Goal: Task Accomplishment & Management: Manage account settings

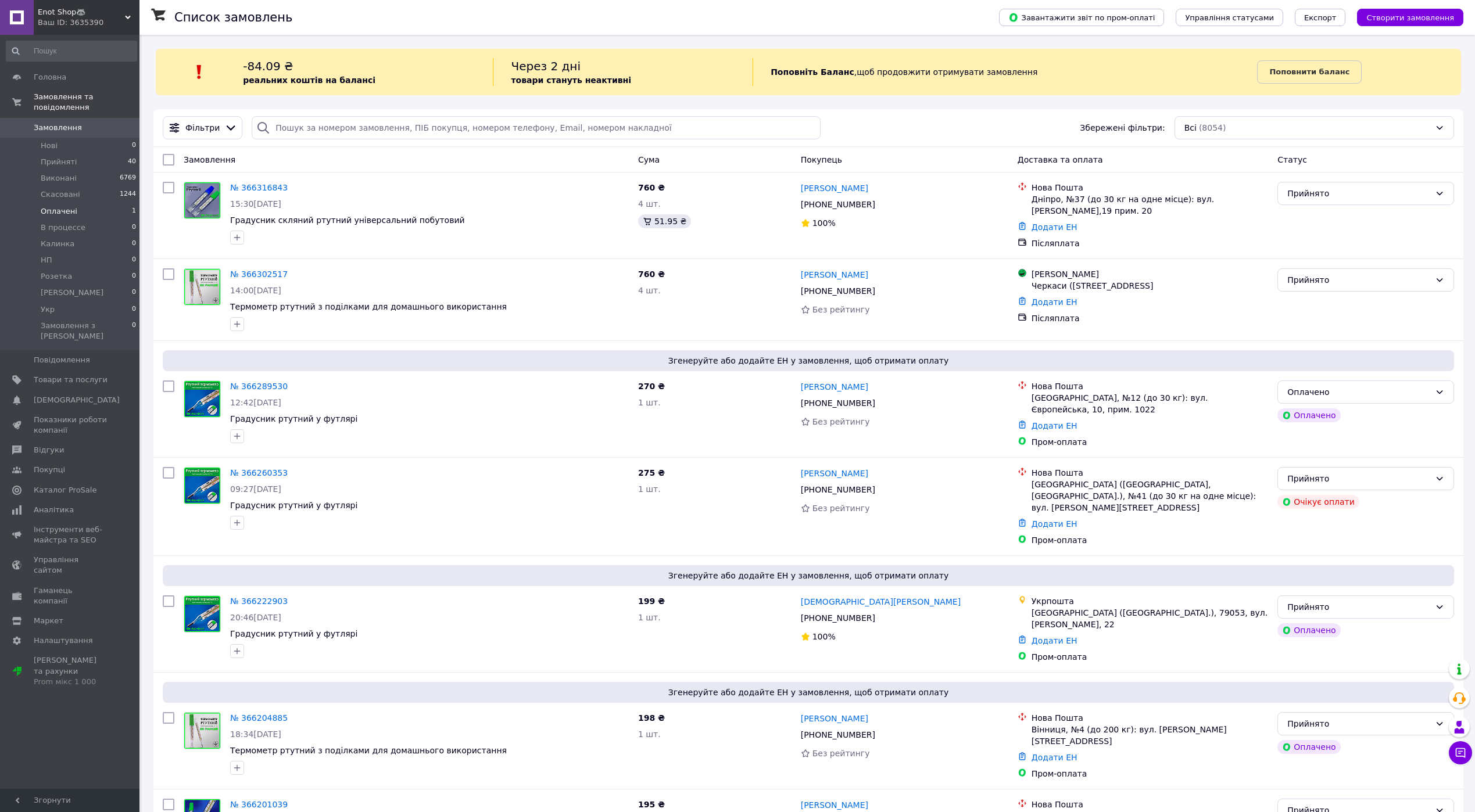
click at [63, 206] on span "Оплачені" at bounding box center [59, 211] width 37 height 11
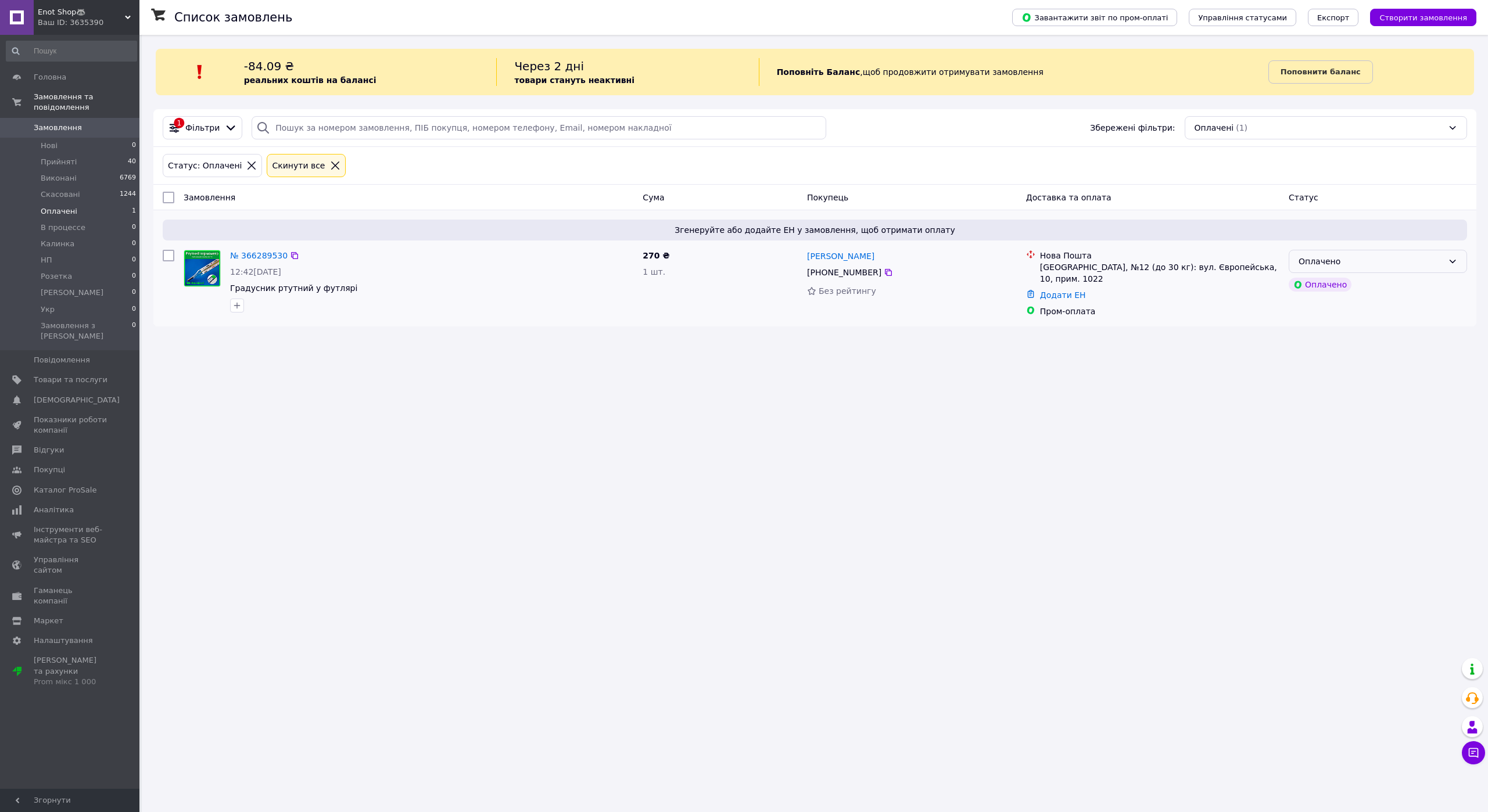
click at [1331, 260] on div "Оплачено" at bounding box center [1371, 262] width 145 height 13
click at [1350, 293] on li "Прийнято" at bounding box center [1378, 287] width 177 height 21
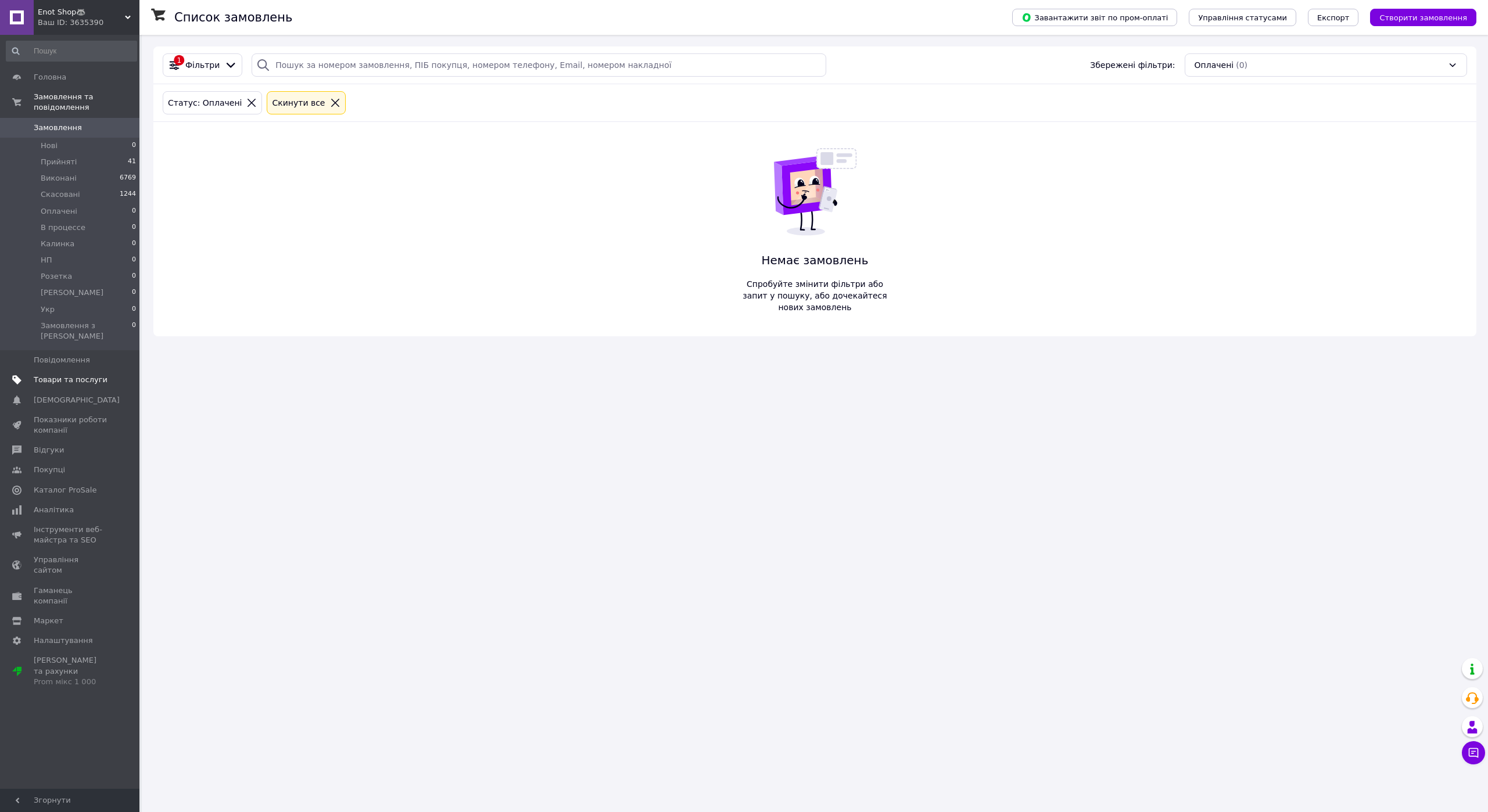
click at [94, 374] on span "Товари та послуги" at bounding box center [71, 380] width 74 height 11
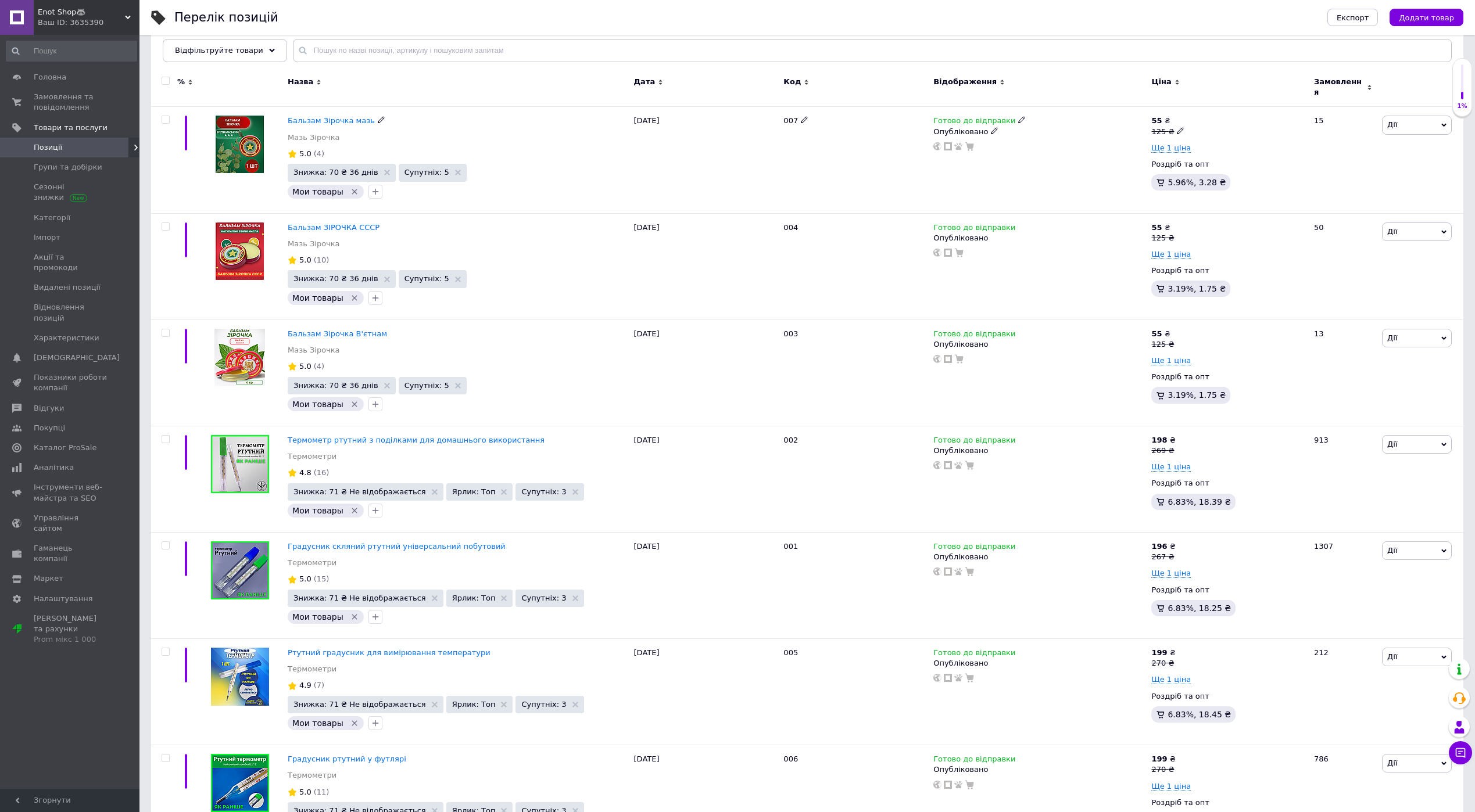
scroll to position [291, 0]
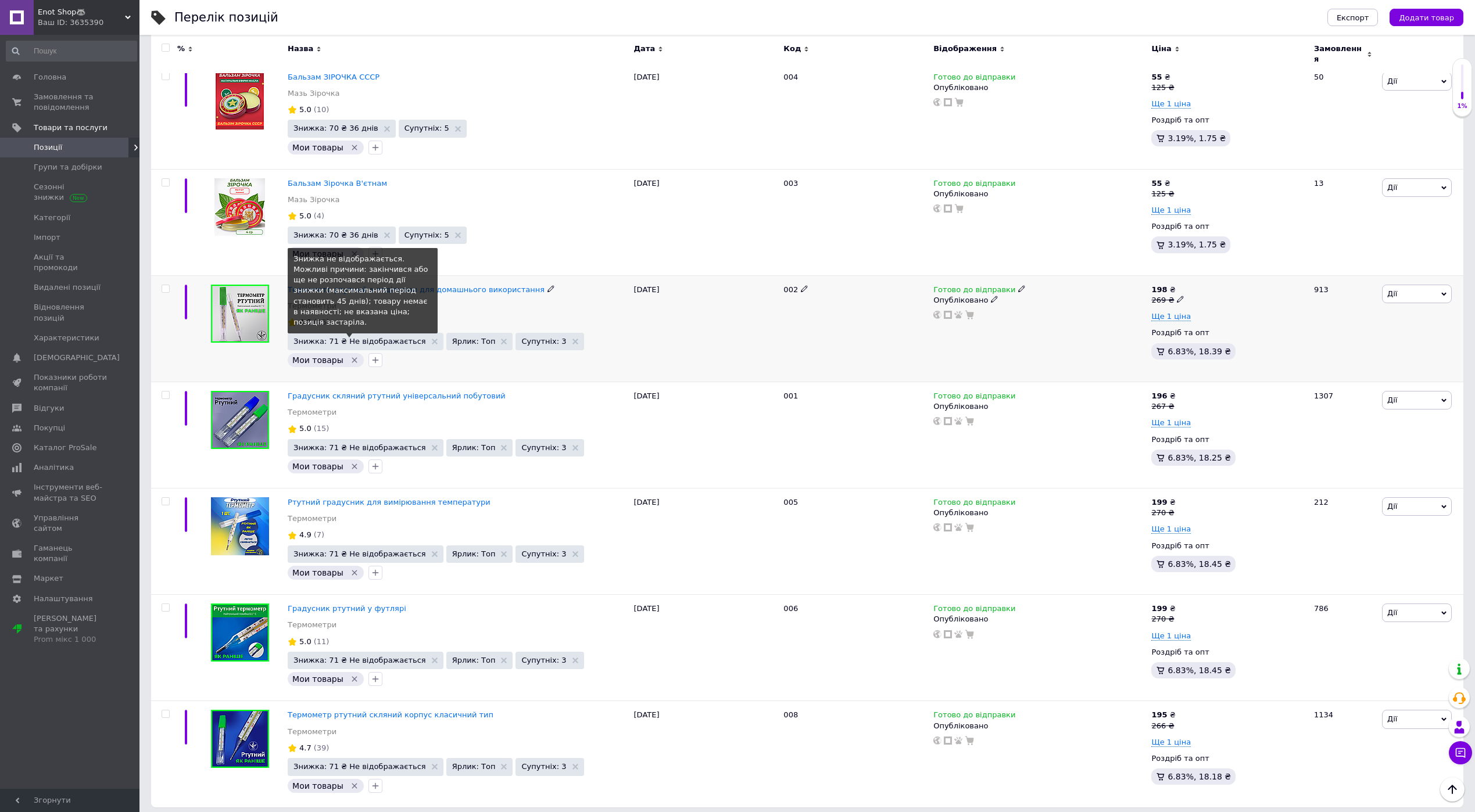
click at [371, 338] on span "Знижка: 71 ₴ Не відображається" at bounding box center [359, 341] width 132 height 8
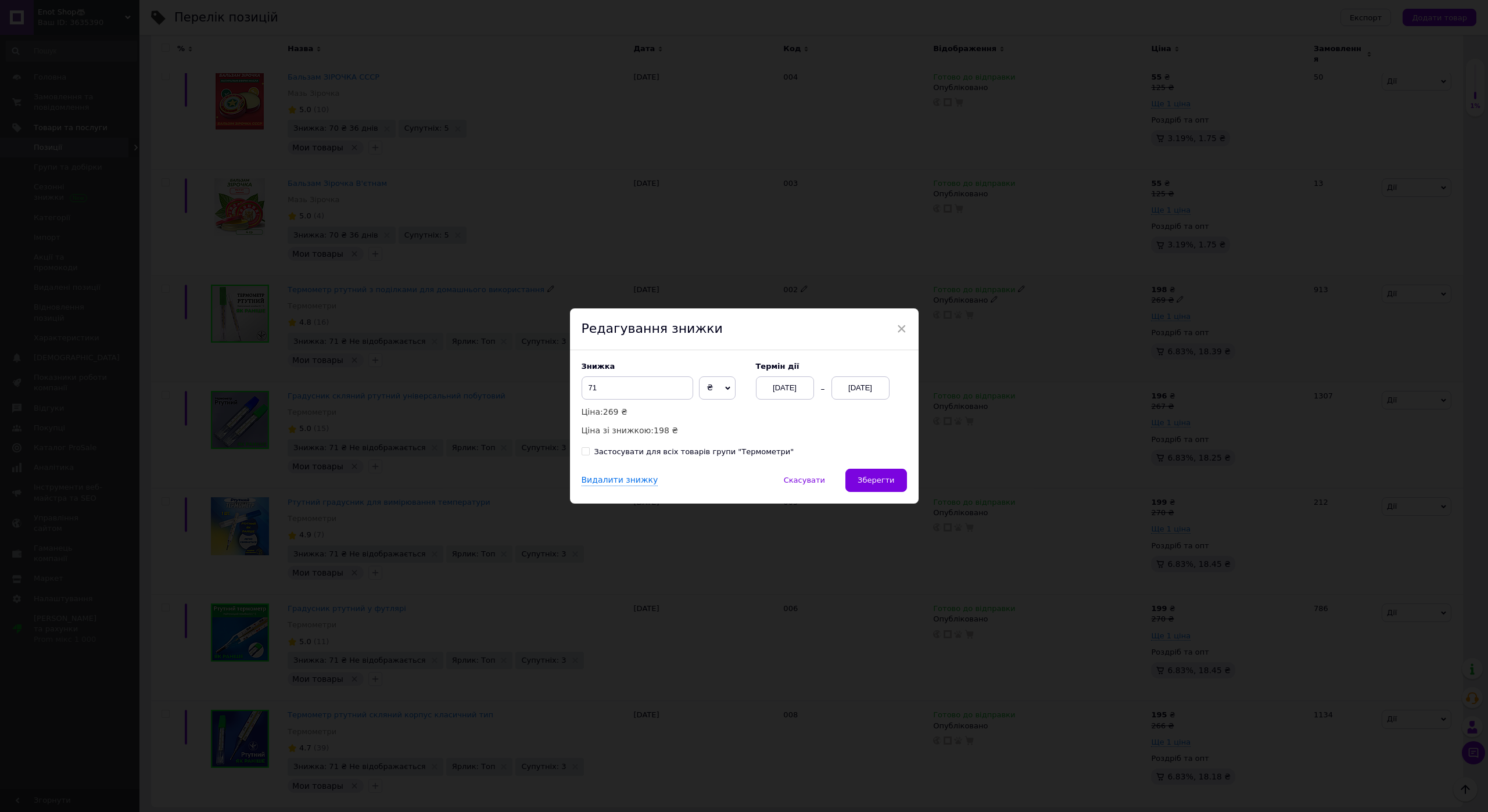
click at [785, 386] on div "13.10.2025" at bounding box center [785, 388] width 58 height 23
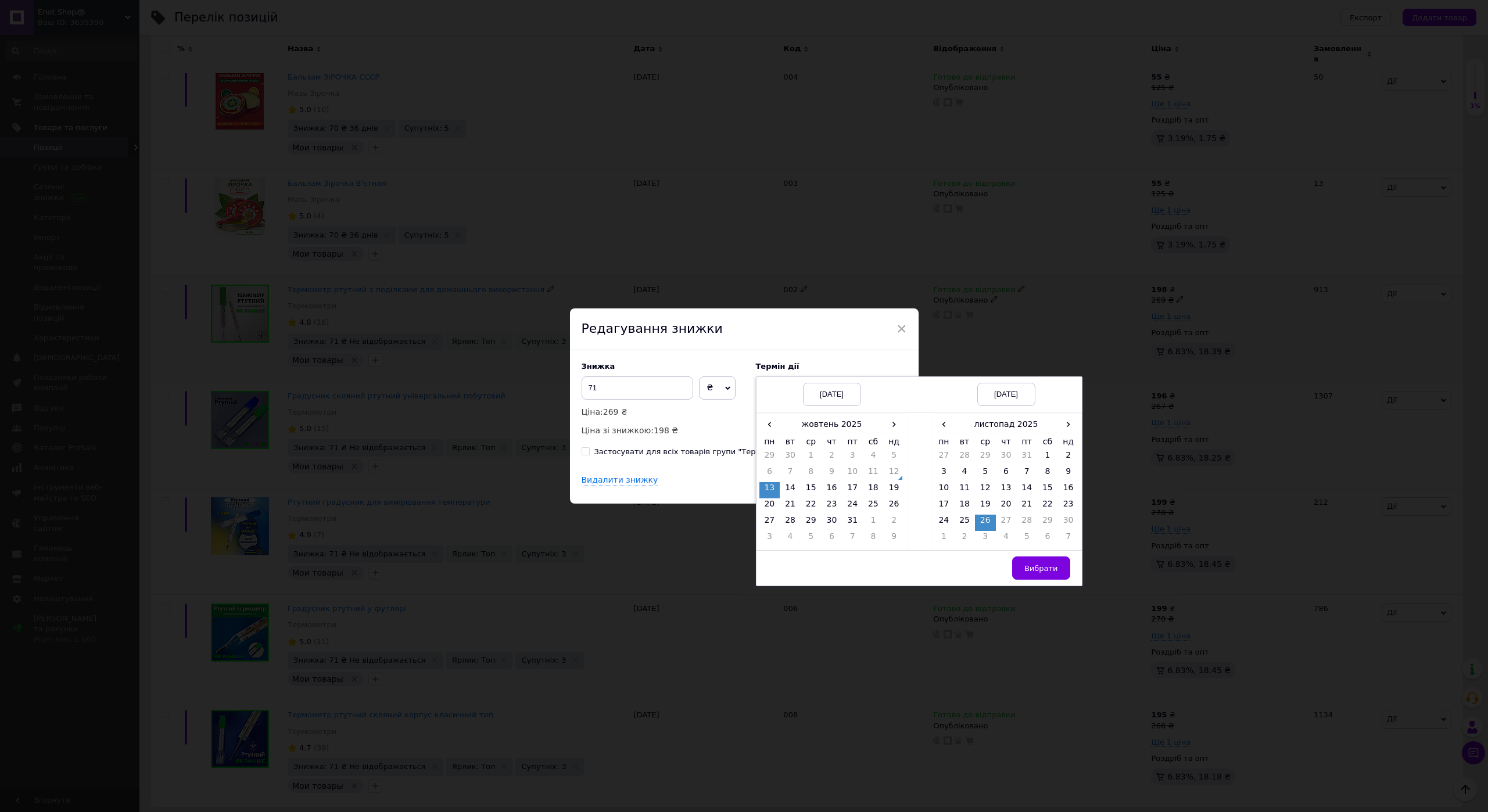
click at [893, 472] on td "12" at bounding box center [894, 474] width 21 height 16
click at [873, 472] on td "11" at bounding box center [873, 474] width 21 height 16
click at [699, 335] on span "Редагування знижки" at bounding box center [652, 328] width 141 height 15
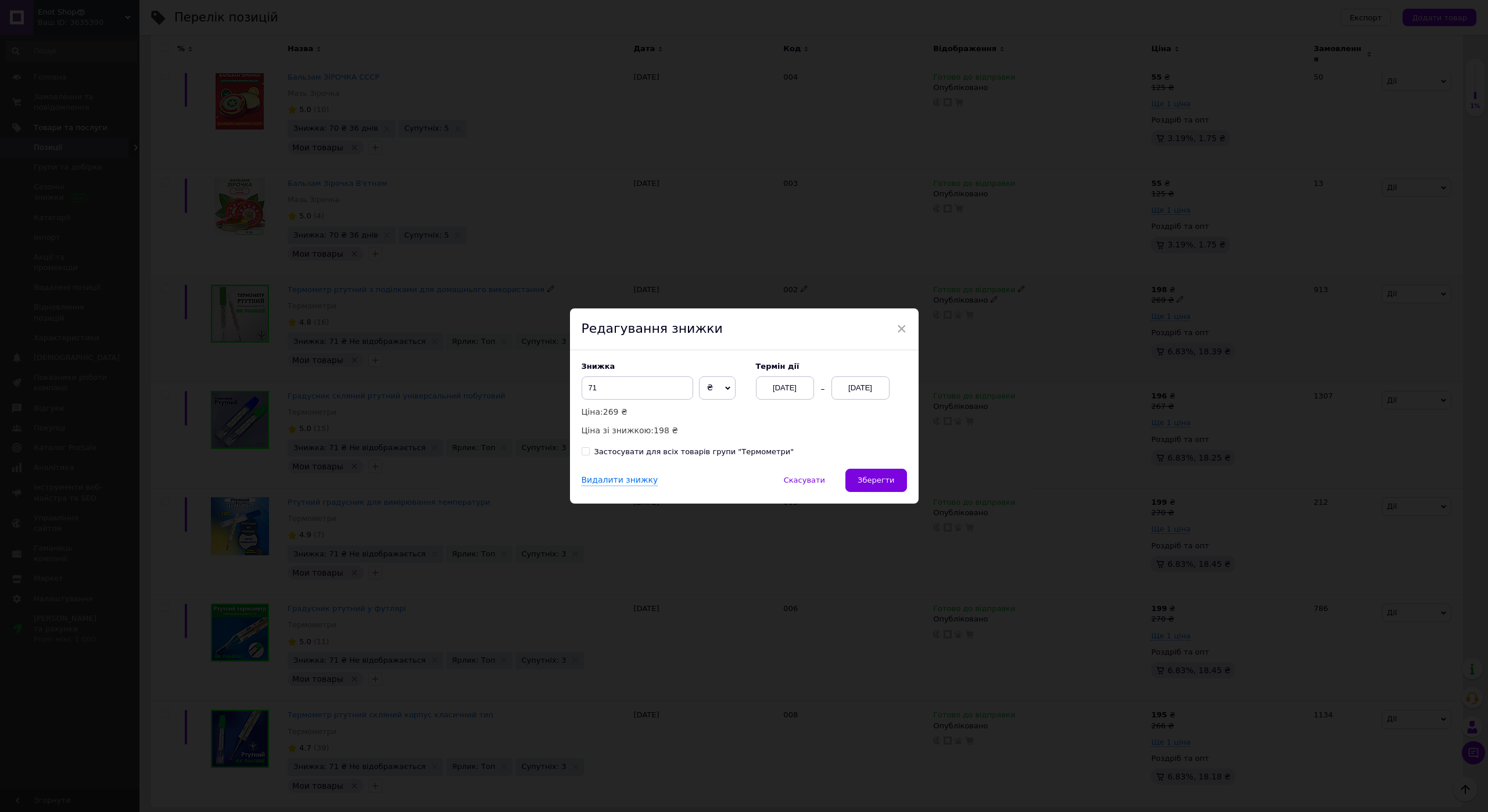
click at [681, 248] on div "× Редагування знижки Знижка 71 ₴ % Ціна: 269 ₴ Ціна зі знижкою: 198 ₴ Термін ді…" at bounding box center [744, 406] width 1488 height 812
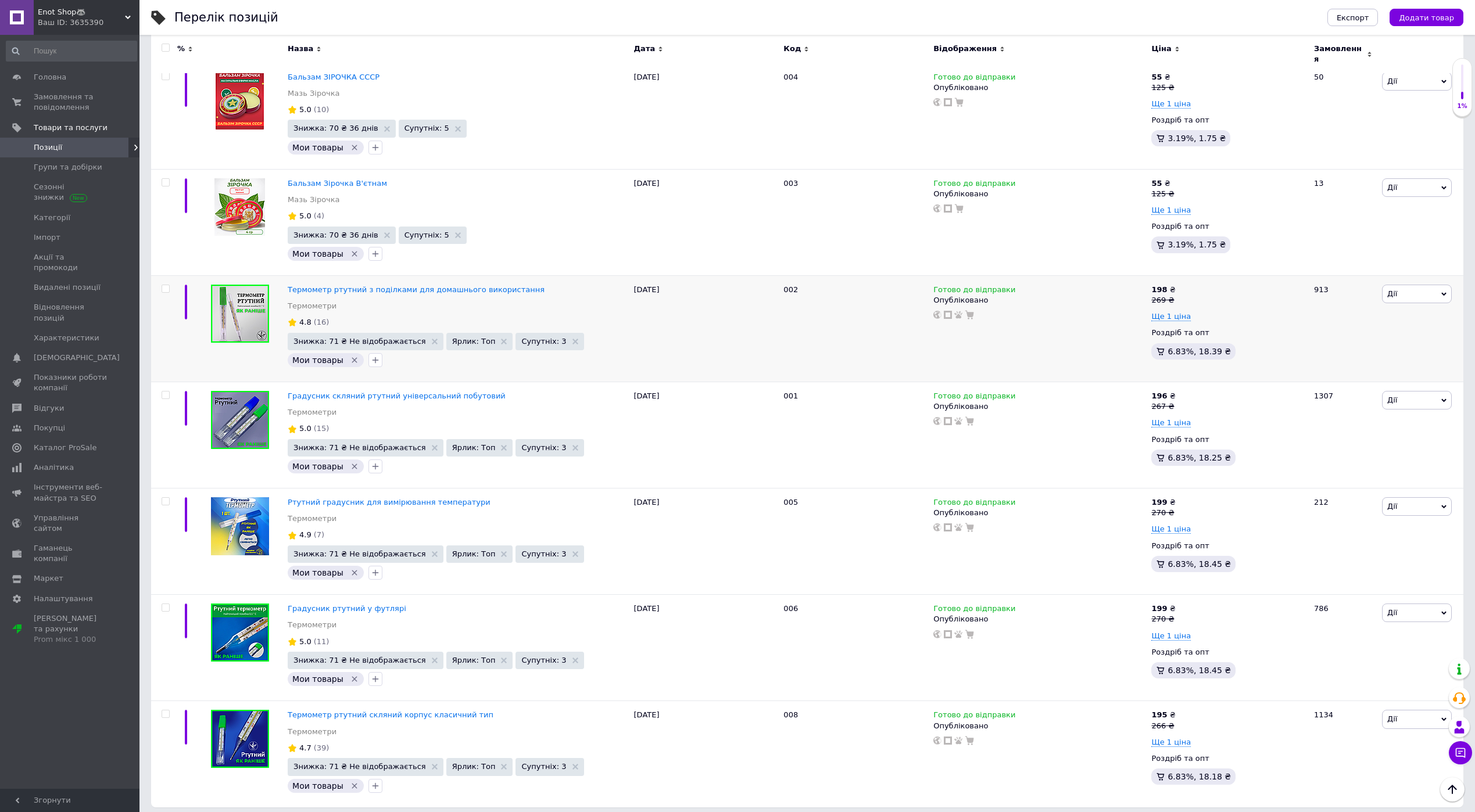
click at [66, 15] on span "Enot Shop🦝" at bounding box center [81, 12] width 87 height 11
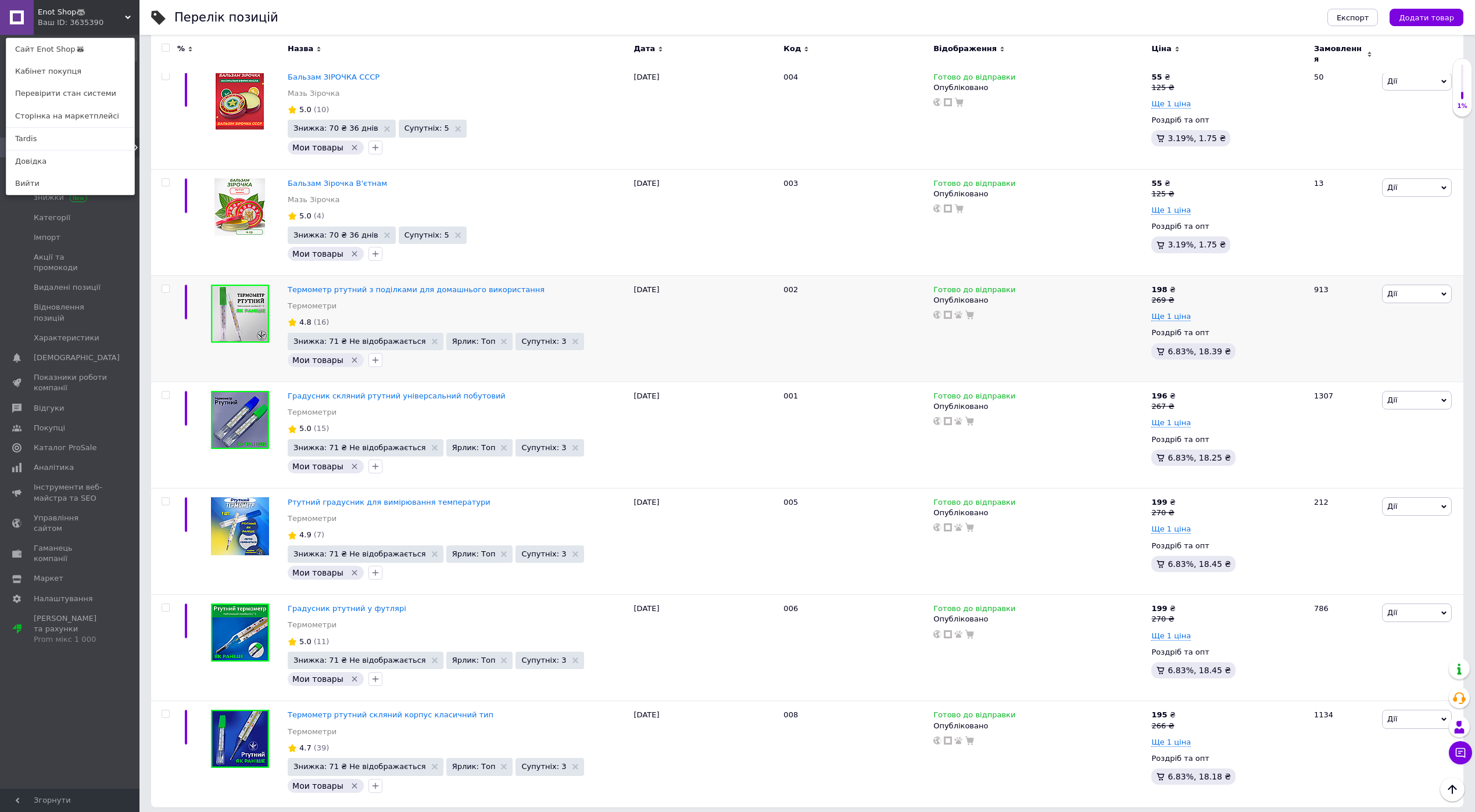
click at [108, 633] on div "Головна Замовлення та повідомлення 0 0 Товари та послуги Позиції Групи та добір…" at bounding box center [71, 414] width 143 height 758
click at [118, 17] on div "Enot Shop🦝 Ваш ID: 3635390 Сайт Enot Shop🦝 Кабінет покупця Перевірити стан сист…" at bounding box center [70, 18] width 139 height 35
